Goal: Transaction & Acquisition: Subscribe to service/newsletter

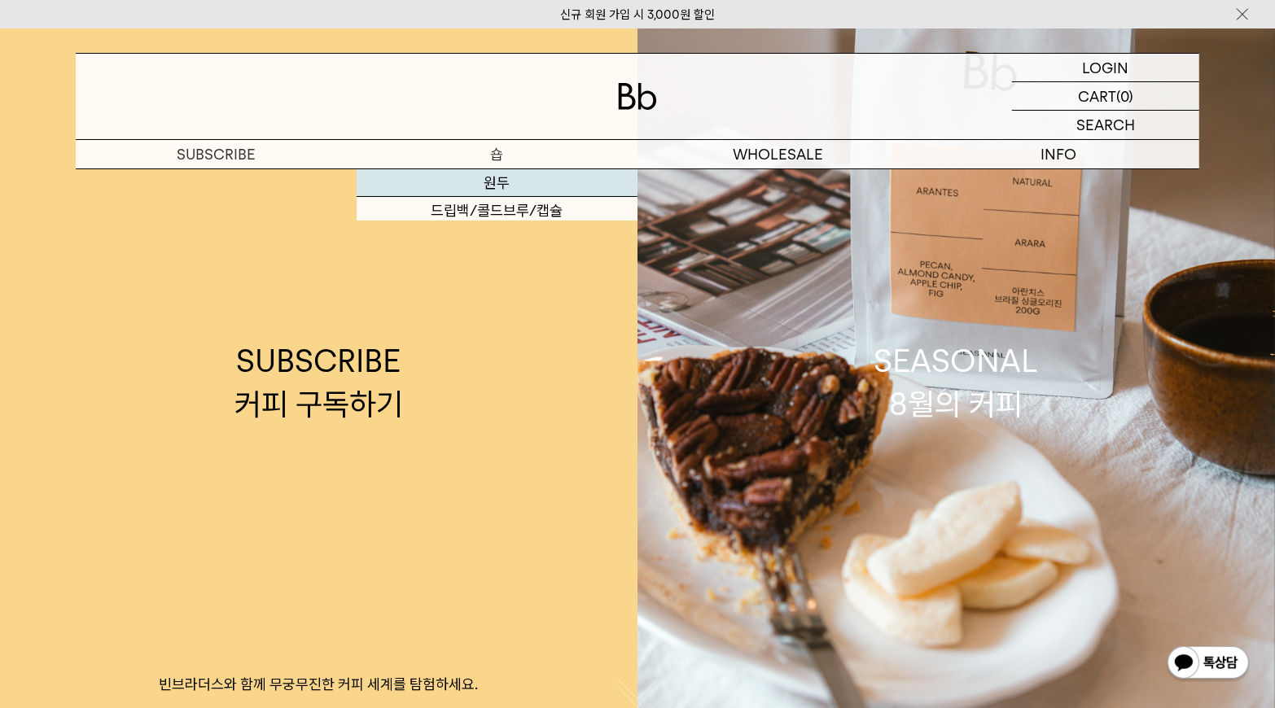
click at [510, 185] on link "SUBSCRIBE 커피 구독하기 빈브라더스와 함께 무궁무진한 커피 세계를 탐험하세요." at bounding box center [318, 382] width 637 height 708
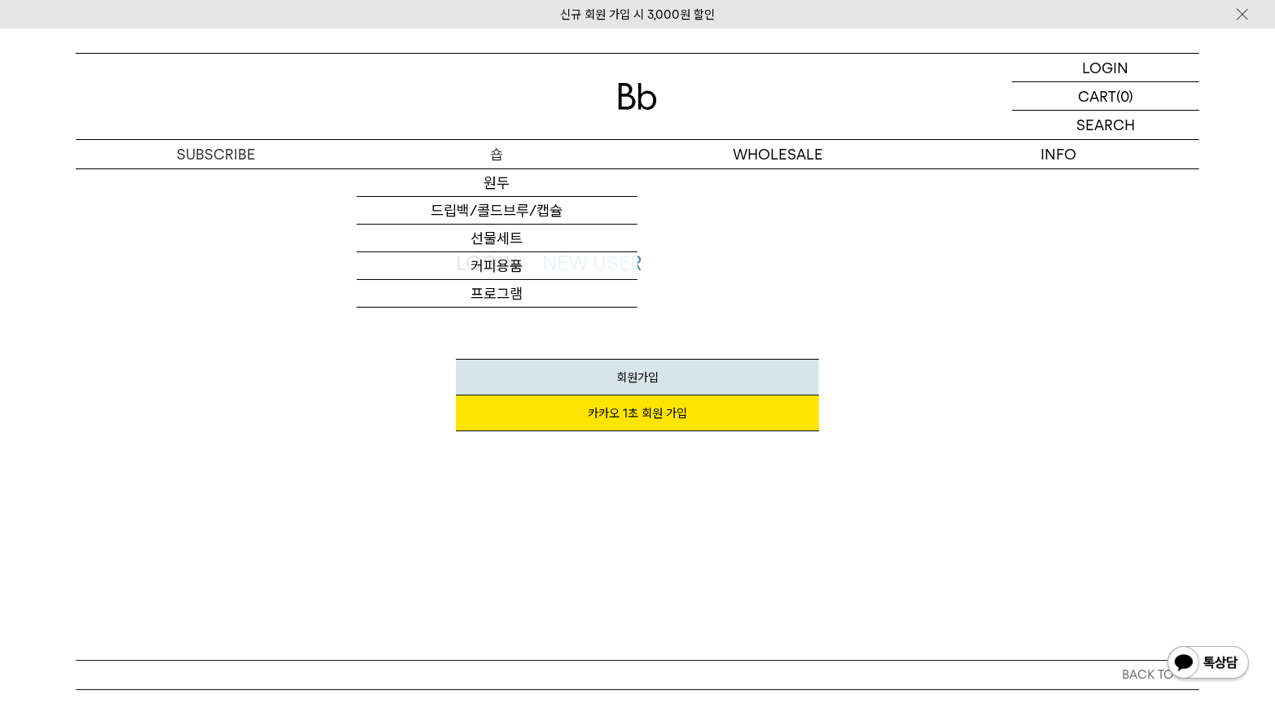
click at [508, 162] on p "숍" at bounding box center [496, 154] width 281 height 28
click at [505, 181] on link "원두" at bounding box center [496, 183] width 281 height 28
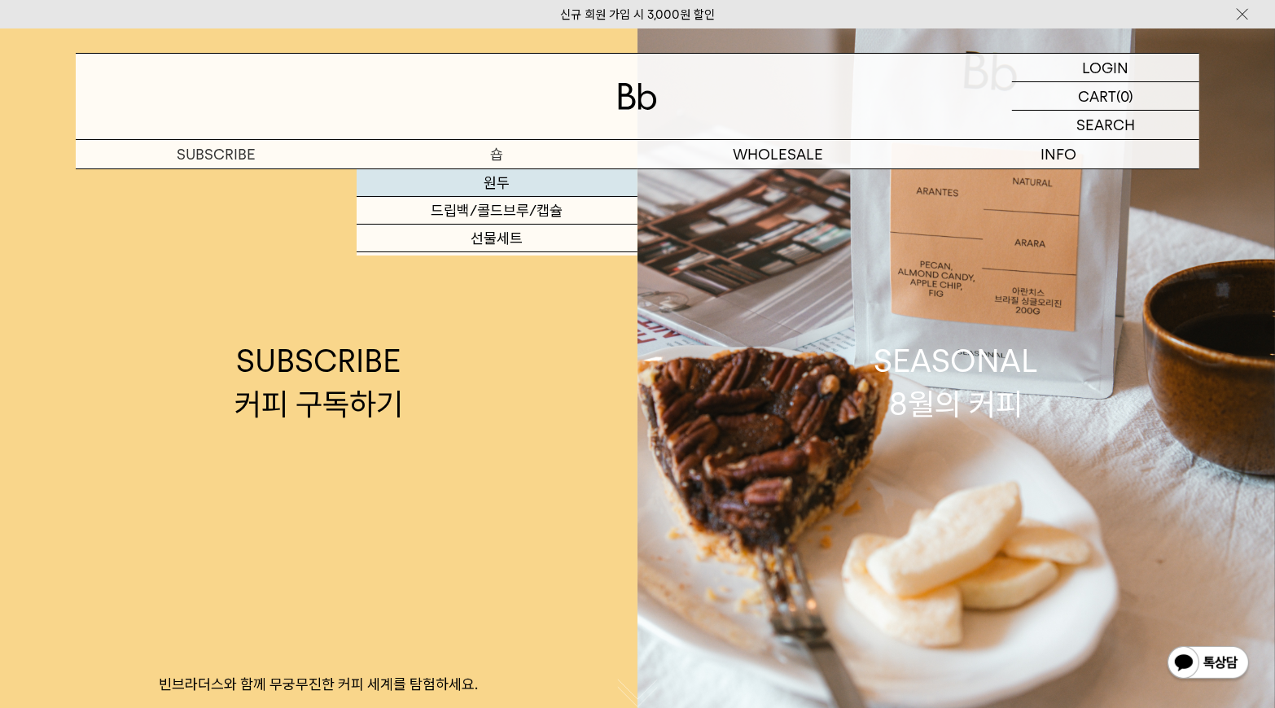
click at [505, 176] on link "원두" at bounding box center [496, 183] width 281 height 28
